Goal: Transaction & Acquisition: Obtain resource

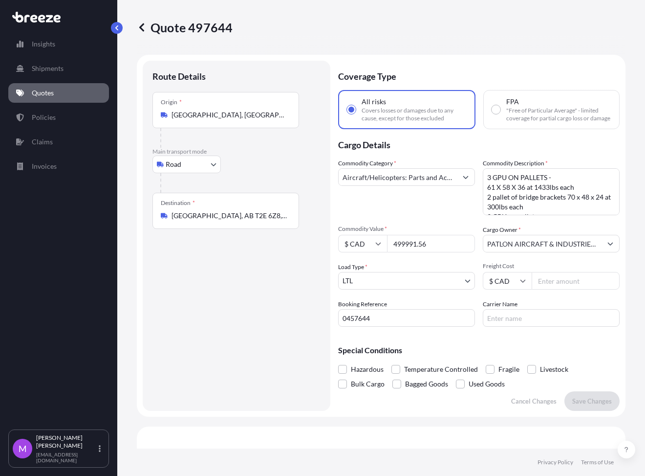
select select "Road"
select select "1"
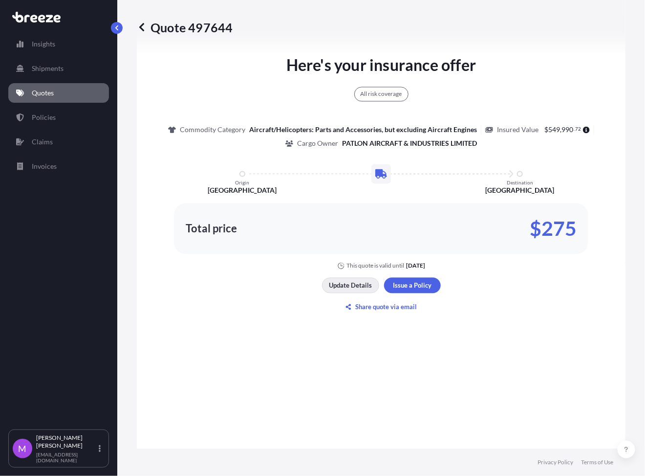
click at [329, 288] on button "Update Details" at bounding box center [350, 286] width 57 height 16
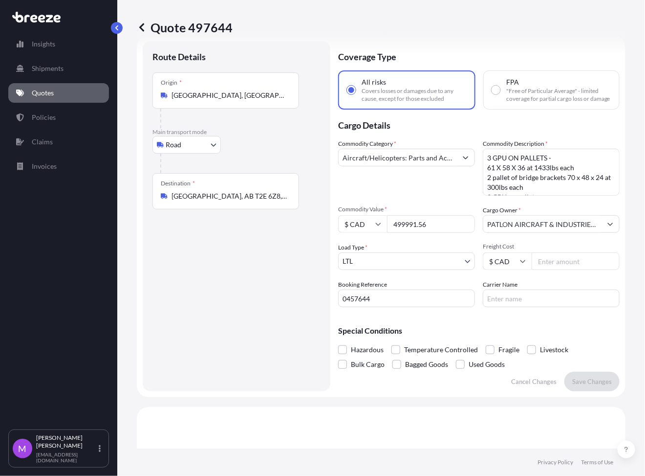
scroll to position [16, 0]
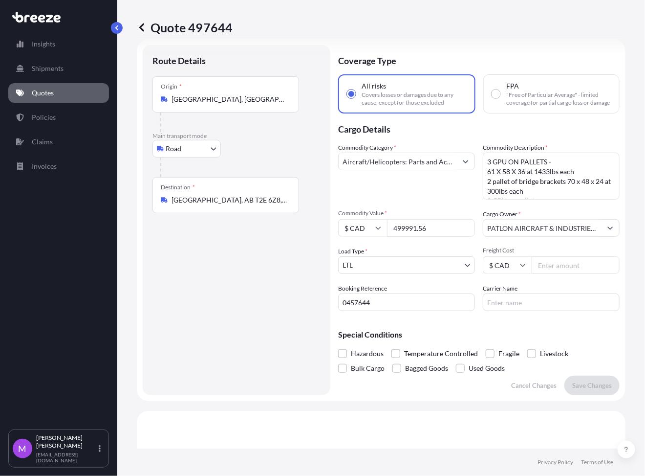
click at [64, 88] on link "Quotes" at bounding box center [58, 93] width 101 height 20
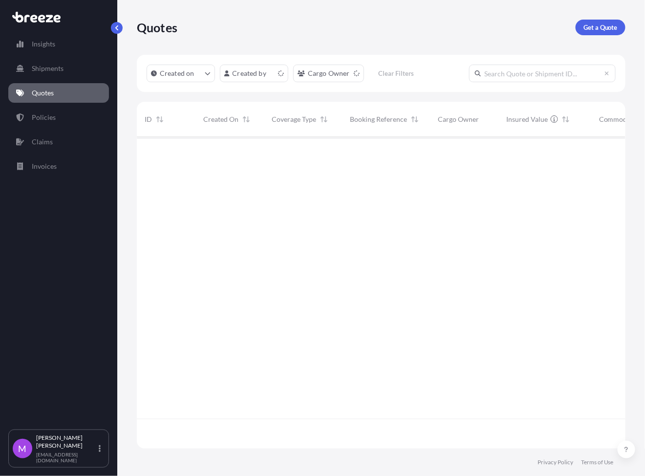
scroll to position [307, 479]
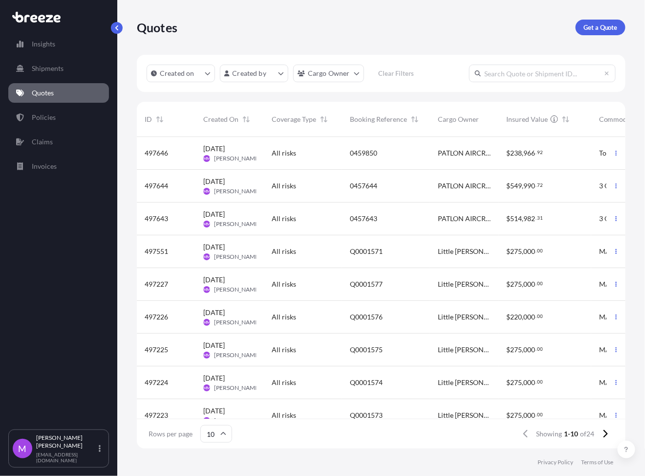
click at [375, 183] on span "0457644" at bounding box center [363, 186] width 27 height 10
select select "Road"
select select "1"
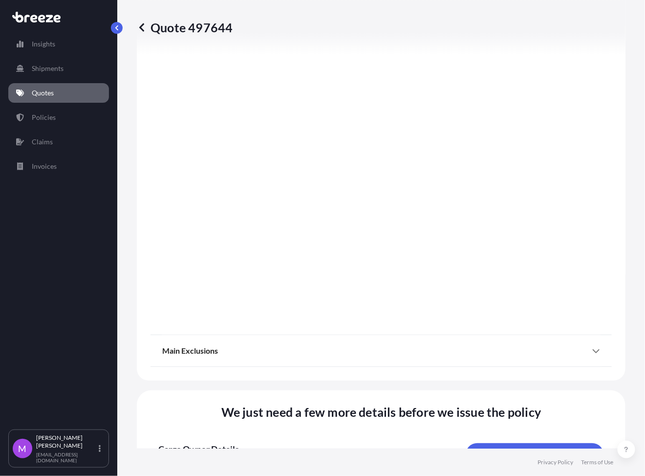
scroll to position [1315, 0]
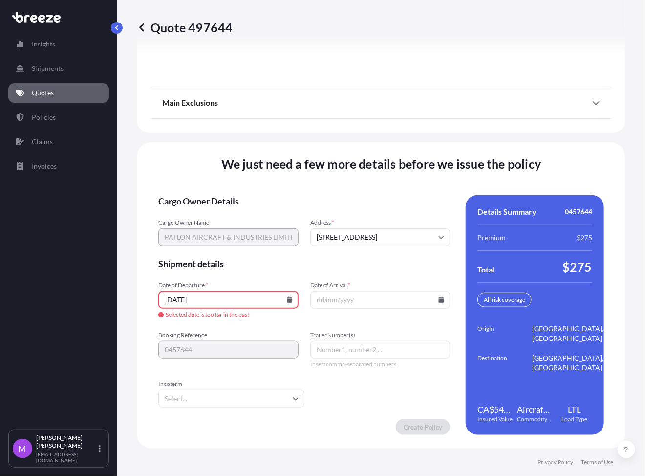
click at [287, 300] on icon at bounding box center [290, 300] width 6 height 6
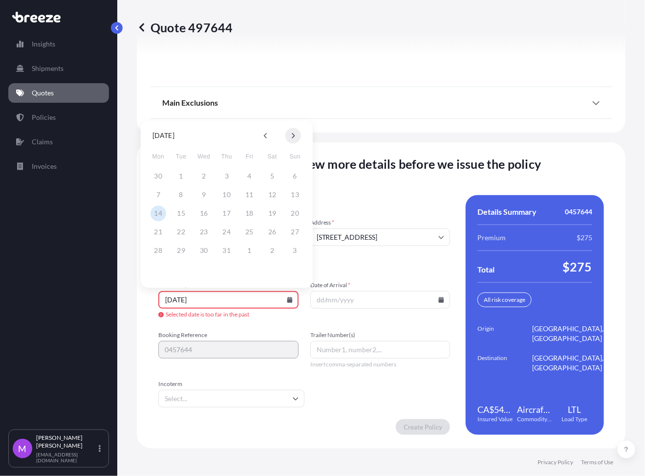
click at [294, 135] on icon at bounding box center [293, 135] width 4 height 6
click at [229, 250] on button "28" at bounding box center [227, 250] width 16 height 16
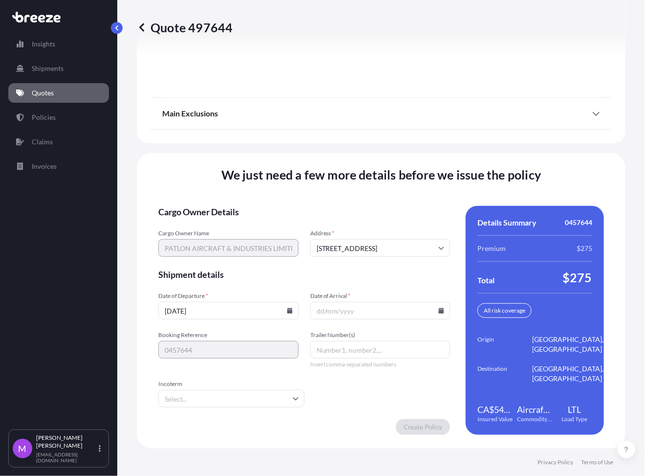
type input "[DATE]"
click at [431, 312] on input "Date of Arrival *" at bounding box center [380, 311] width 140 height 18
click at [439, 310] on icon at bounding box center [441, 310] width 5 height 6
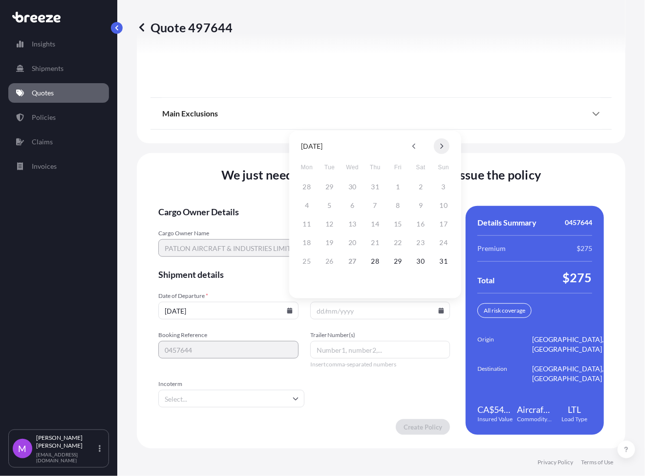
click at [437, 149] on button at bounding box center [442, 146] width 16 height 16
click at [397, 193] on button "5" at bounding box center [399, 187] width 16 height 16
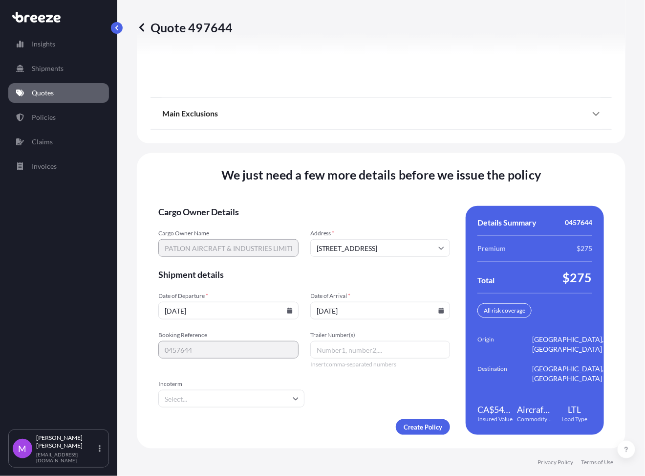
type input "[DATE]"
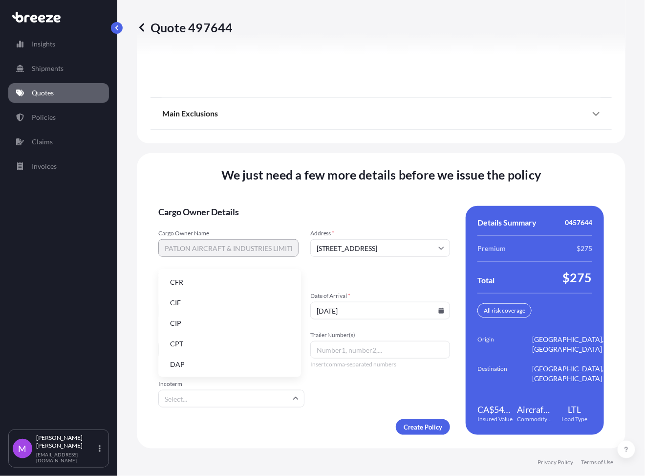
click at [246, 404] on input "Incoterm" at bounding box center [231, 399] width 146 height 18
click at [191, 306] on li "CIF" at bounding box center [229, 302] width 135 height 19
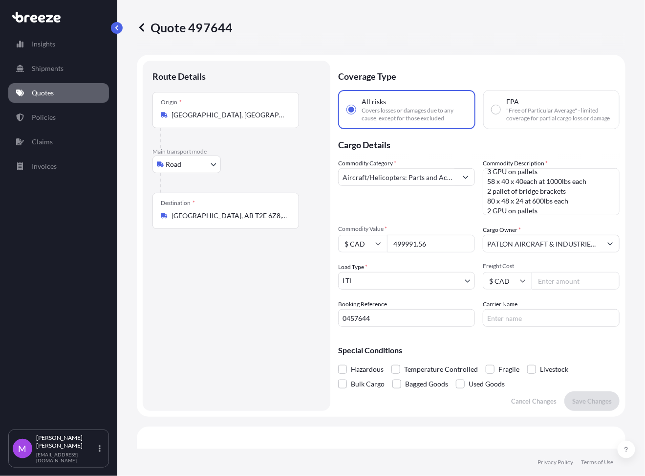
scroll to position [0, 0]
click at [527, 197] on textarea "3 GPU ON PALLETS - 61 X 58 X 36 at 1433lbs each 2 pallet of bridge brackets 70 …" at bounding box center [551, 191] width 137 height 47
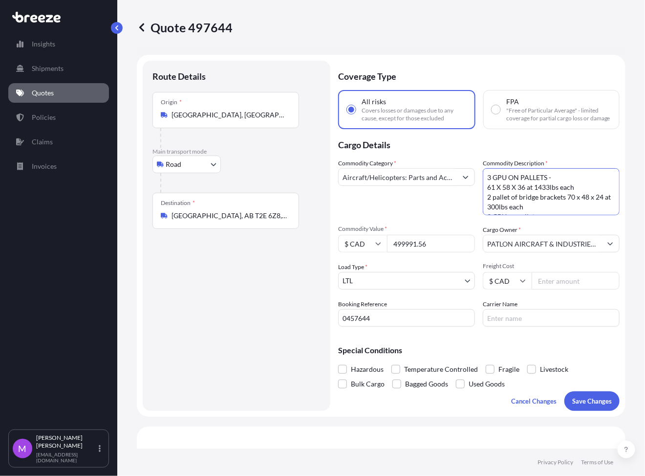
click at [526, 183] on textarea "3 GPU ON PALLETS - 61 X 58 X 36 at 1433lbs each 2 pallet of bridge brackets 70 …" at bounding box center [551, 191] width 137 height 47
paste textarea "Qty 3 45x73x43 each 1750 lbs each Qty 1 110x40x18 886 lbs Qty 1 64x40x50 458 lb…"
click at [536, 202] on textarea "3 GPU ON PALLETS - 61 X 58 X 36 at 1433lbs each 2 pallet of bridge brackets 70 …" at bounding box center [551, 191] width 137 height 47
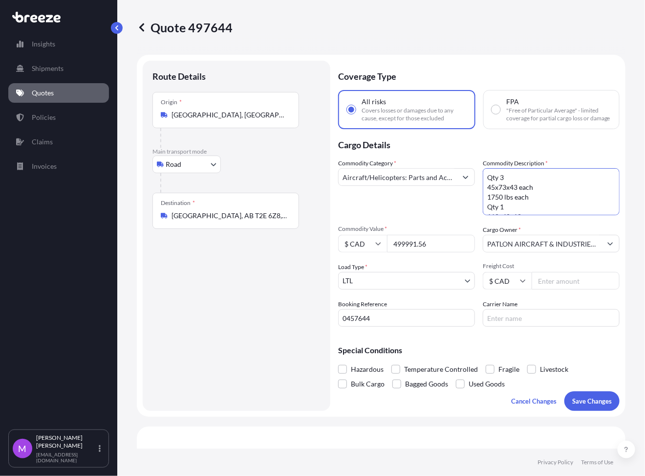
click at [530, 186] on textarea "3 GPU ON PALLETS - 61 X 58 X 36 at 1433lbs each 2 pallet of bridge brackets 70 …" at bounding box center [551, 191] width 137 height 47
click at [485, 184] on textarea "3 GPU ON PALLETS - 61 X 58 X 36 at 1433lbs each 2 pallet of bridge brackets 70 …" at bounding box center [551, 191] width 137 height 47
paste textarea "total 6 units"
click at [488, 188] on textarea "3 GPU ON PALLETS - 61 X 58 X 36 at 1433lbs each 2 pallet of bridge brackets 70 …" at bounding box center [551, 191] width 137 height 47
type textarea "Total 6 units Qty 3 45x73x43 each 1750 lbs each Qty 1 110x40x18 886 lbs Qty 1 6…"
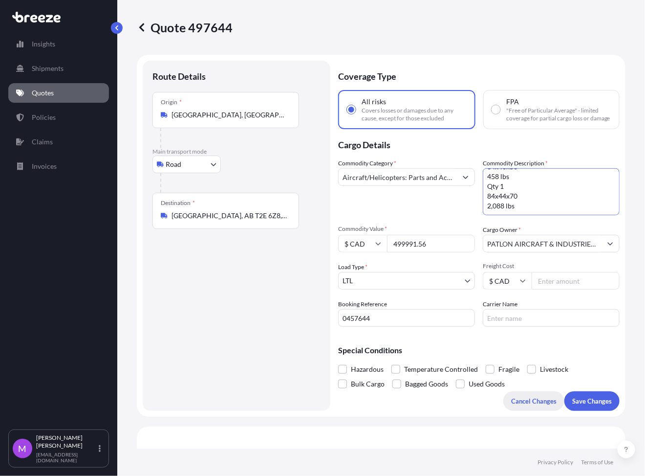
click at [519, 406] on p "Cancel Changes" at bounding box center [533, 401] width 45 height 10
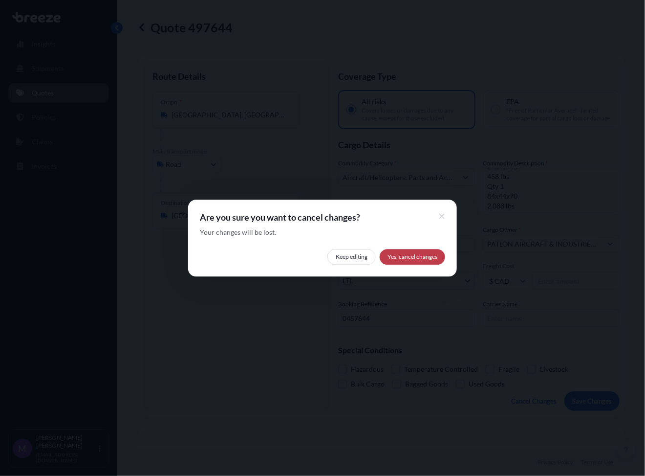
select select "Road"
select select "1"
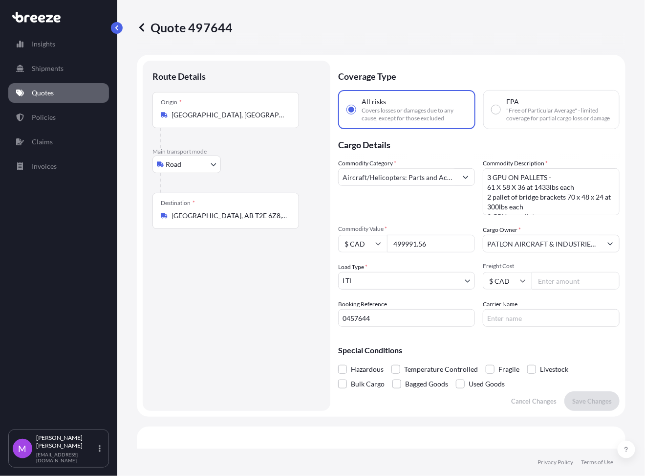
click at [48, 95] on p "Quotes" at bounding box center [43, 93] width 22 height 10
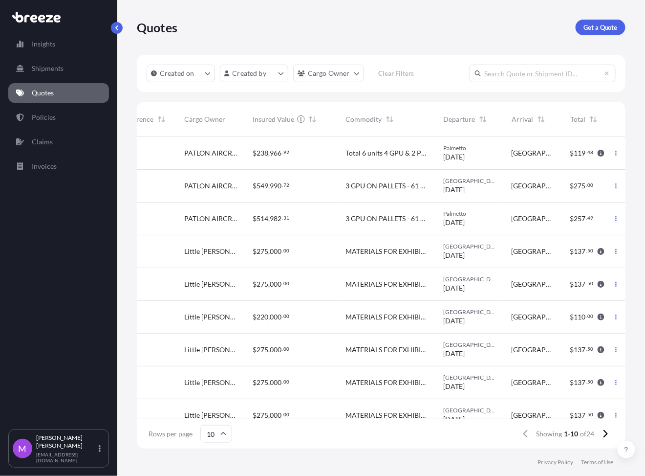
scroll to position [0, 253]
click at [274, 153] on span "966" at bounding box center [276, 153] width 12 height 7
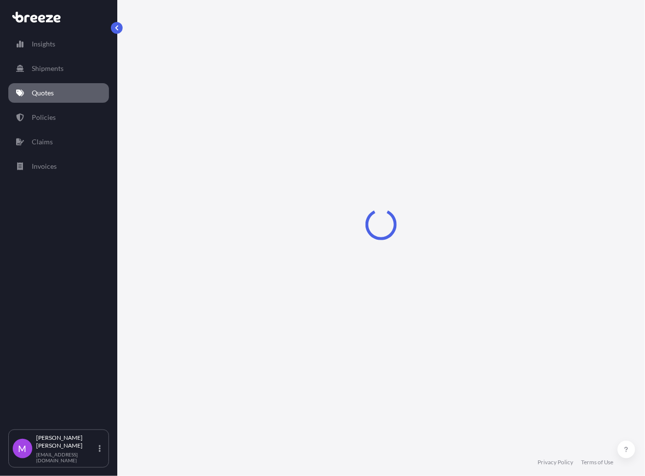
select select "Road"
select select "1"
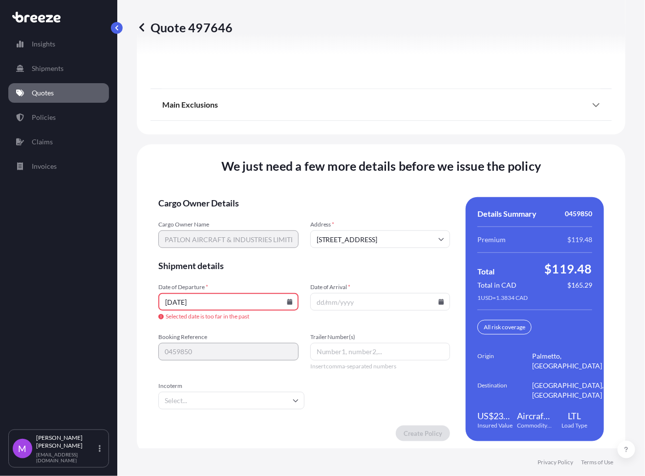
scroll to position [1324, 0]
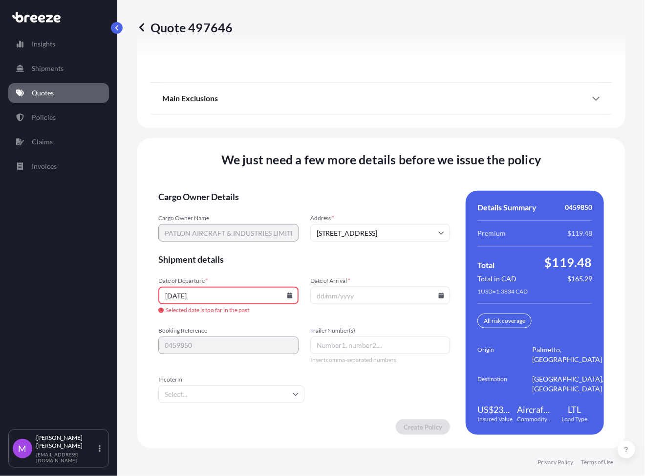
click at [248, 295] on input "[DATE]" at bounding box center [228, 295] width 140 height 18
click at [280, 297] on input "[DATE]" at bounding box center [228, 295] width 140 height 18
click at [288, 298] on icon at bounding box center [289, 295] width 5 height 6
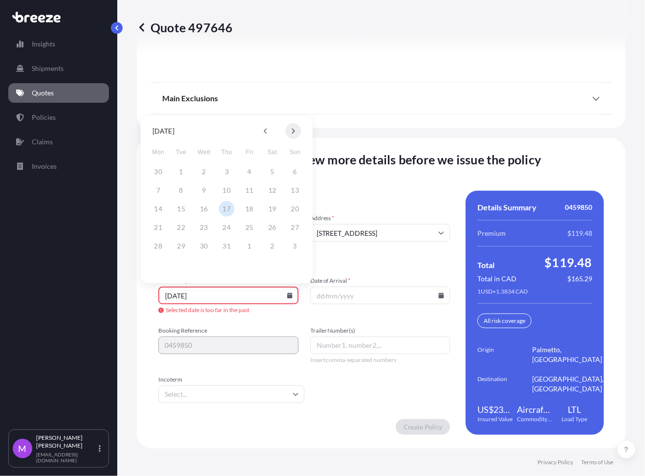
click at [292, 130] on icon at bounding box center [293, 131] width 4 height 6
click at [227, 246] on button "28" at bounding box center [227, 246] width 16 height 16
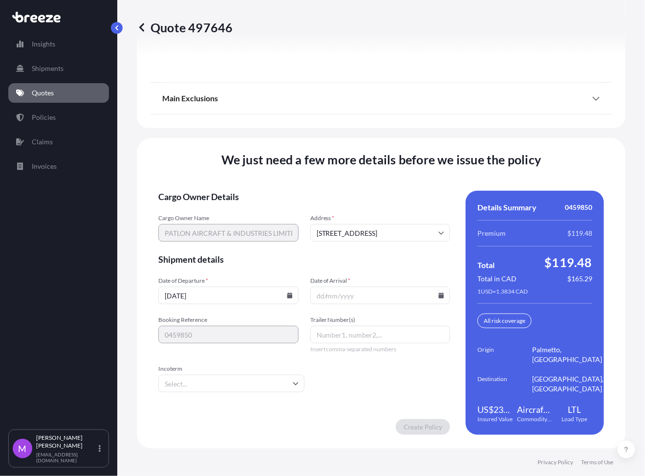
type input "[DATE]"
click at [439, 298] on icon at bounding box center [441, 295] width 5 height 6
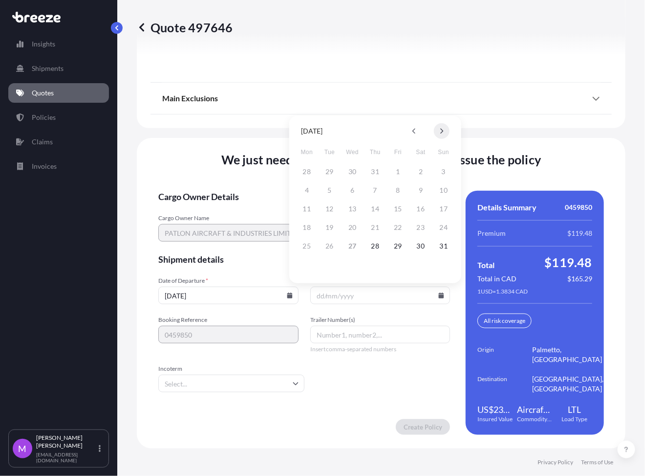
click at [439, 133] on button at bounding box center [442, 131] width 16 height 16
click at [410, 131] on button at bounding box center [415, 131] width 16 height 16
click at [397, 175] on button "5" at bounding box center [399, 172] width 16 height 16
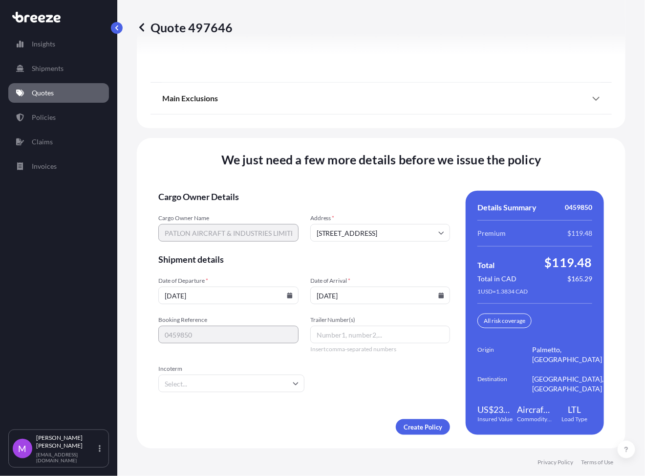
type input "[DATE]"
click at [307, 412] on form "Cargo Owner Details Cargo Owner Name PATLON AIRCRAFT & INDUSTRIES LIMITED Addre…" at bounding box center [304, 313] width 292 height 244
click at [218, 386] on input "Incoterm" at bounding box center [231, 383] width 146 height 18
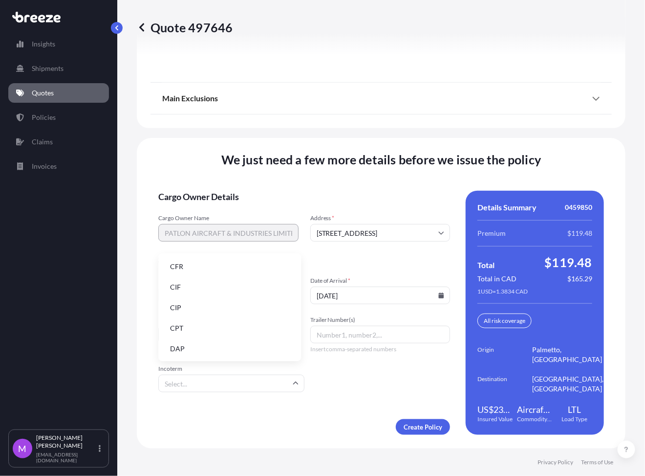
click at [183, 292] on li "CIF" at bounding box center [229, 287] width 135 height 19
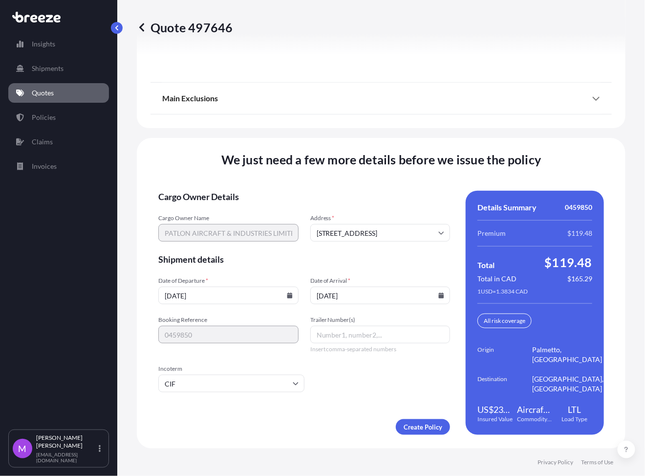
click at [236, 413] on form "Cargo Owner Details Cargo Owner Name PATLON AIRCRAFT & INDUSTRIES LIMITED Addre…" at bounding box center [304, 313] width 292 height 244
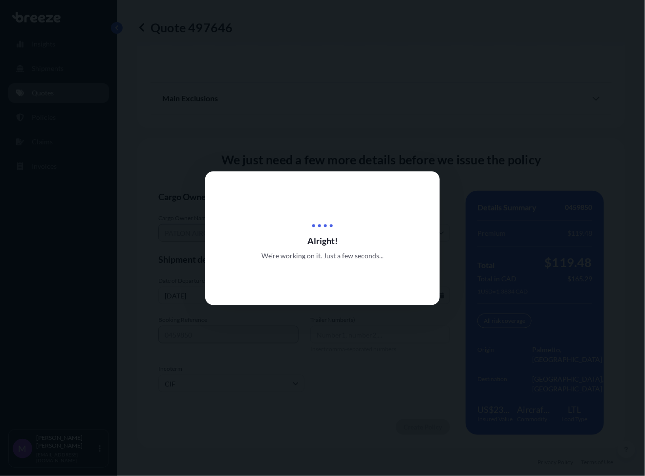
click at [517, 135] on div at bounding box center [322, 238] width 645 height 476
click at [498, 98] on div at bounding box center [322, 238] width 645 height 476
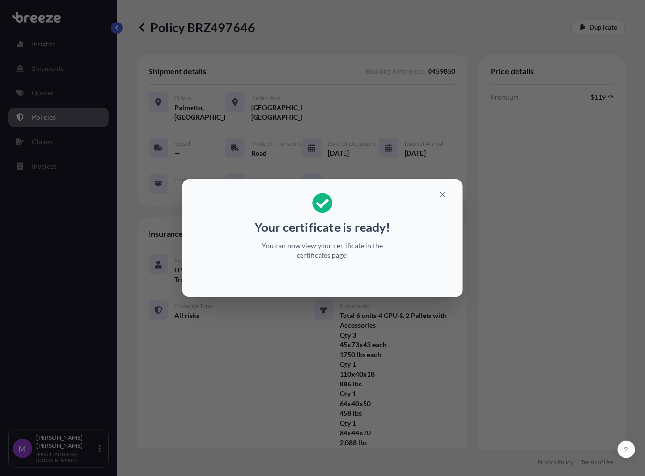
click at [459, 290] on section "Your certificate is ready! You can now view your certificate in the certificate…" at bounding box center [322, 238] width 281 height 118
click at [510, 286] on div "Your certificate is ready! You can now view your certificate in the certificate…" at bounding box center [322, 238] width 645 height 476
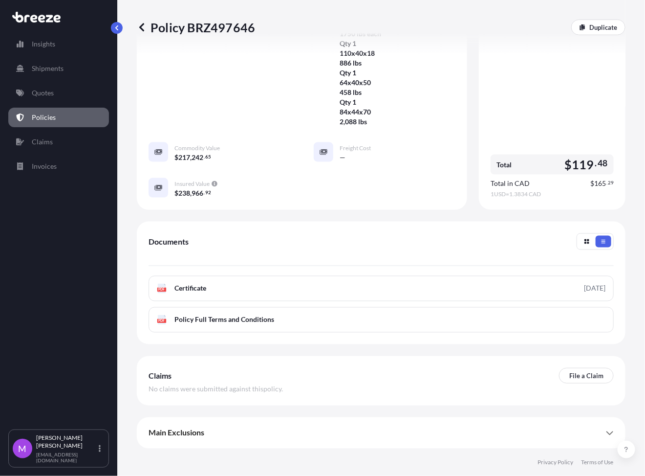
scroll to position [328, 0]
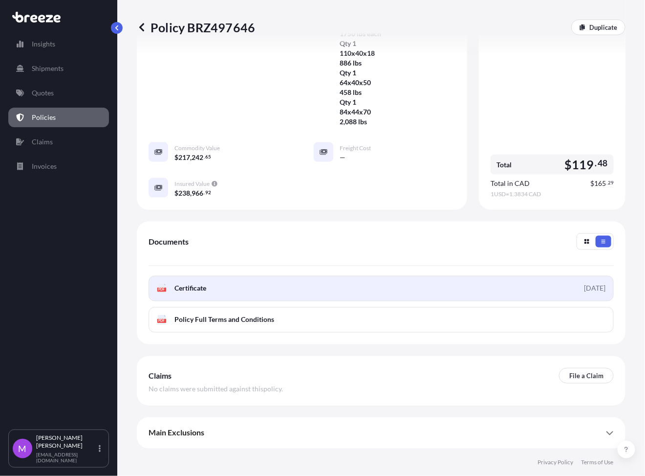
click at [253, 290] on link "PDF Certificate [DATE]" at bounding box center [381, 288] width 465 height 25
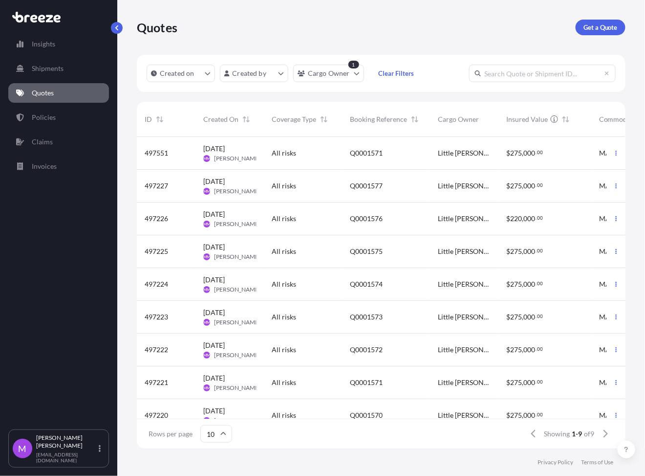
scroll to position [307, 479]
